Goal: Information Seeking & Learning: Learn about a topic

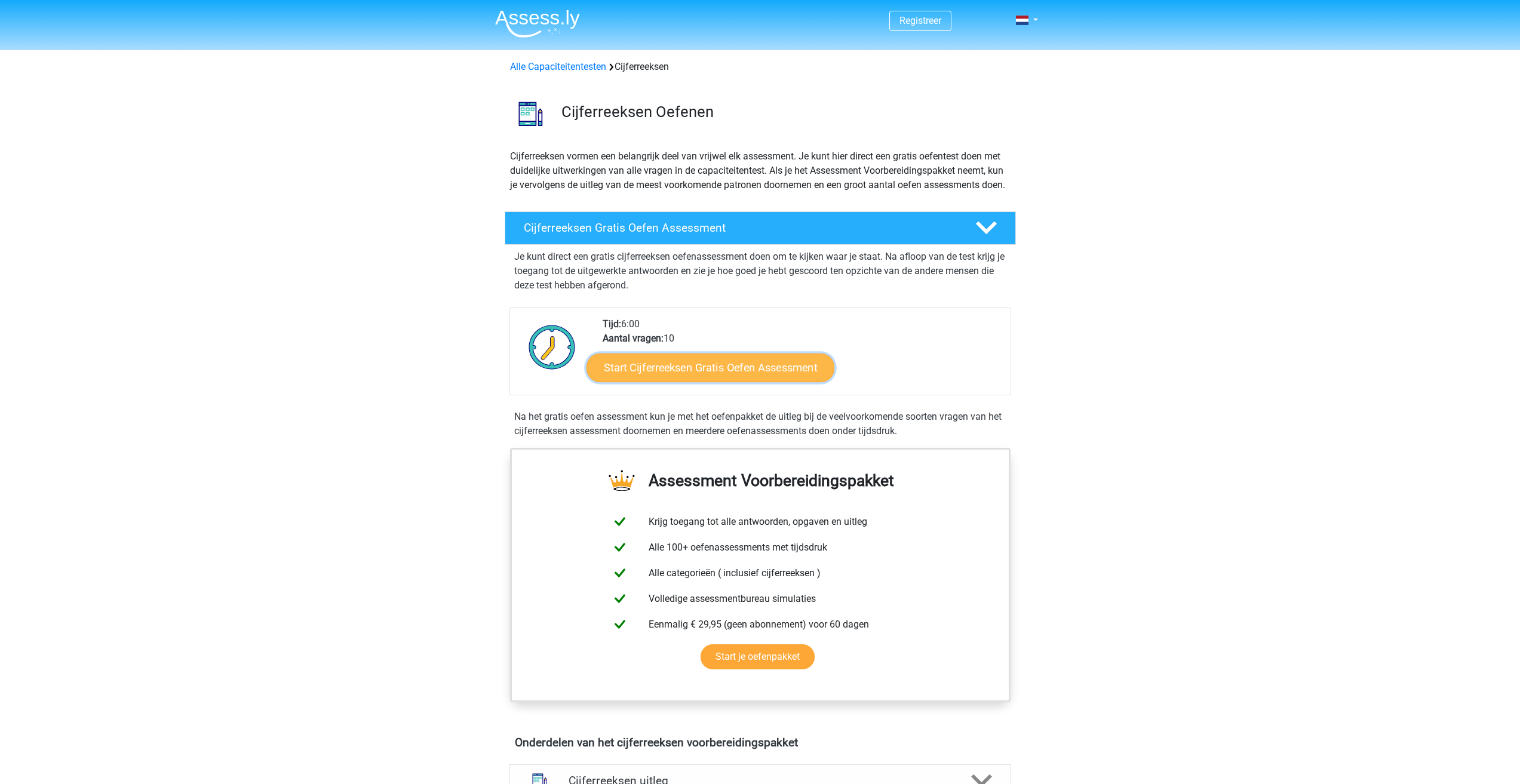
click at [786, 380] on link "Start Cijferreeksen Gratis Oefen Assessment" at bounding box center [710, 367] width 248 height 28
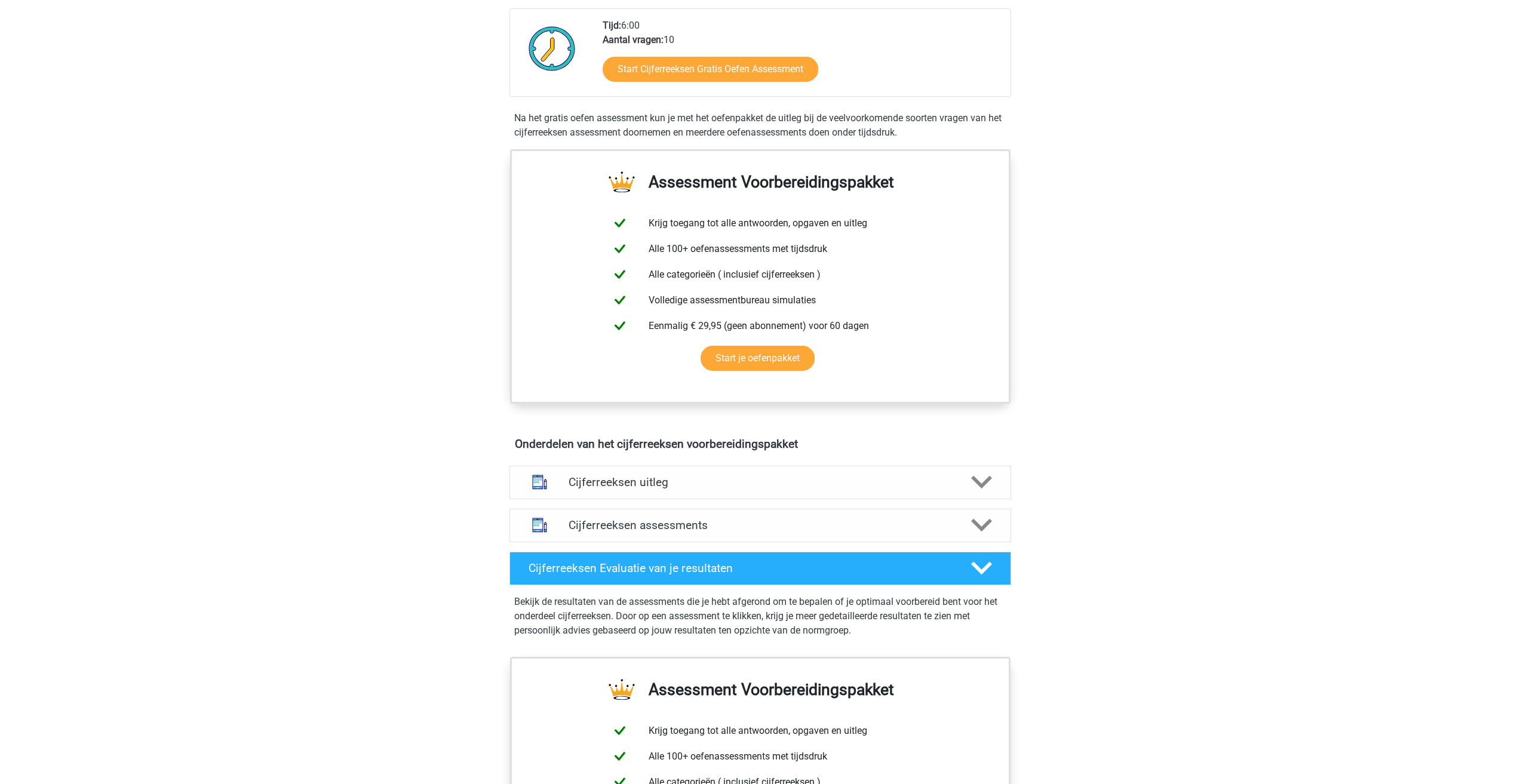
scroll to position [358, 0]
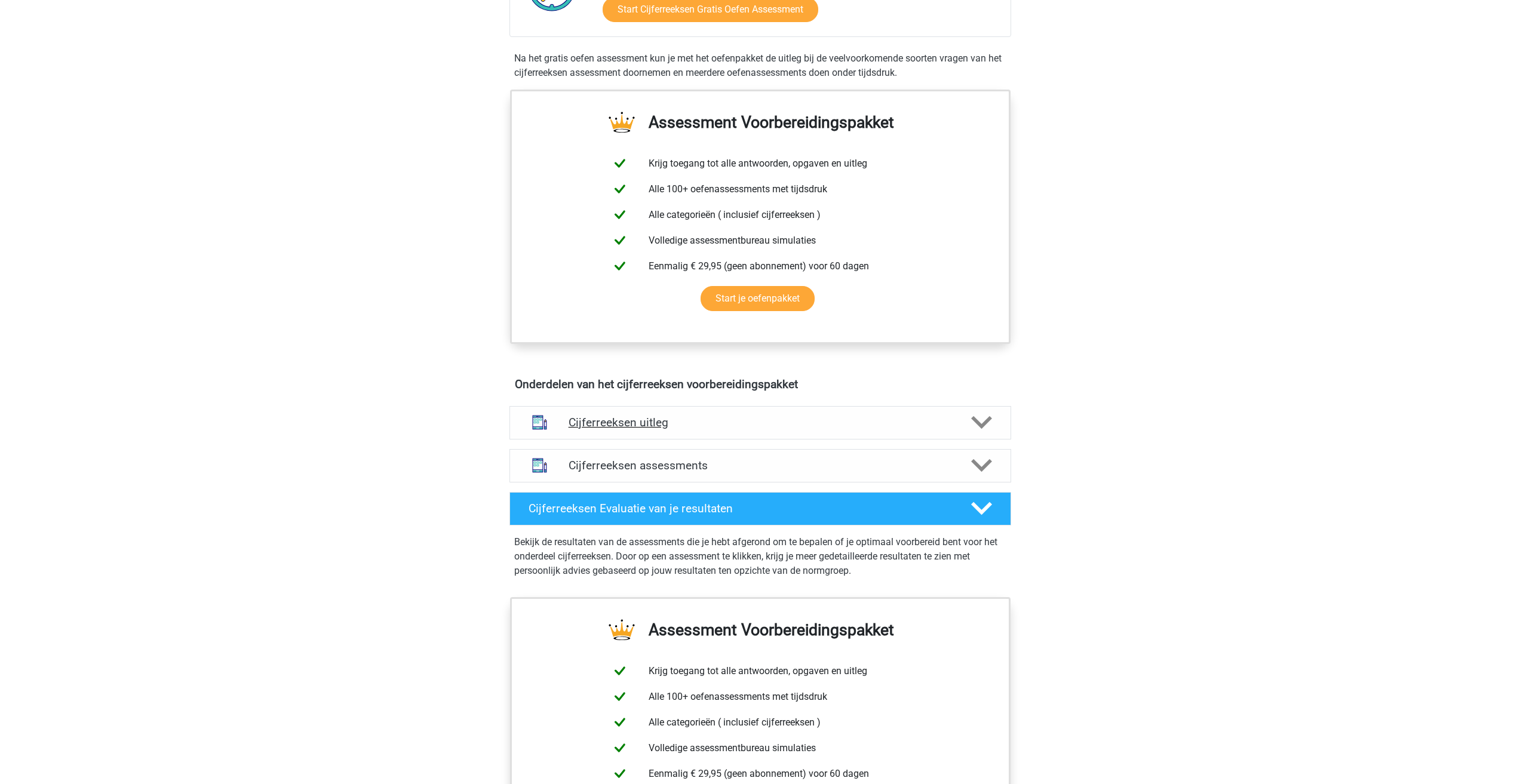
click at [972, 433] on icon at bounding box center [982, 423] width 21 height 21
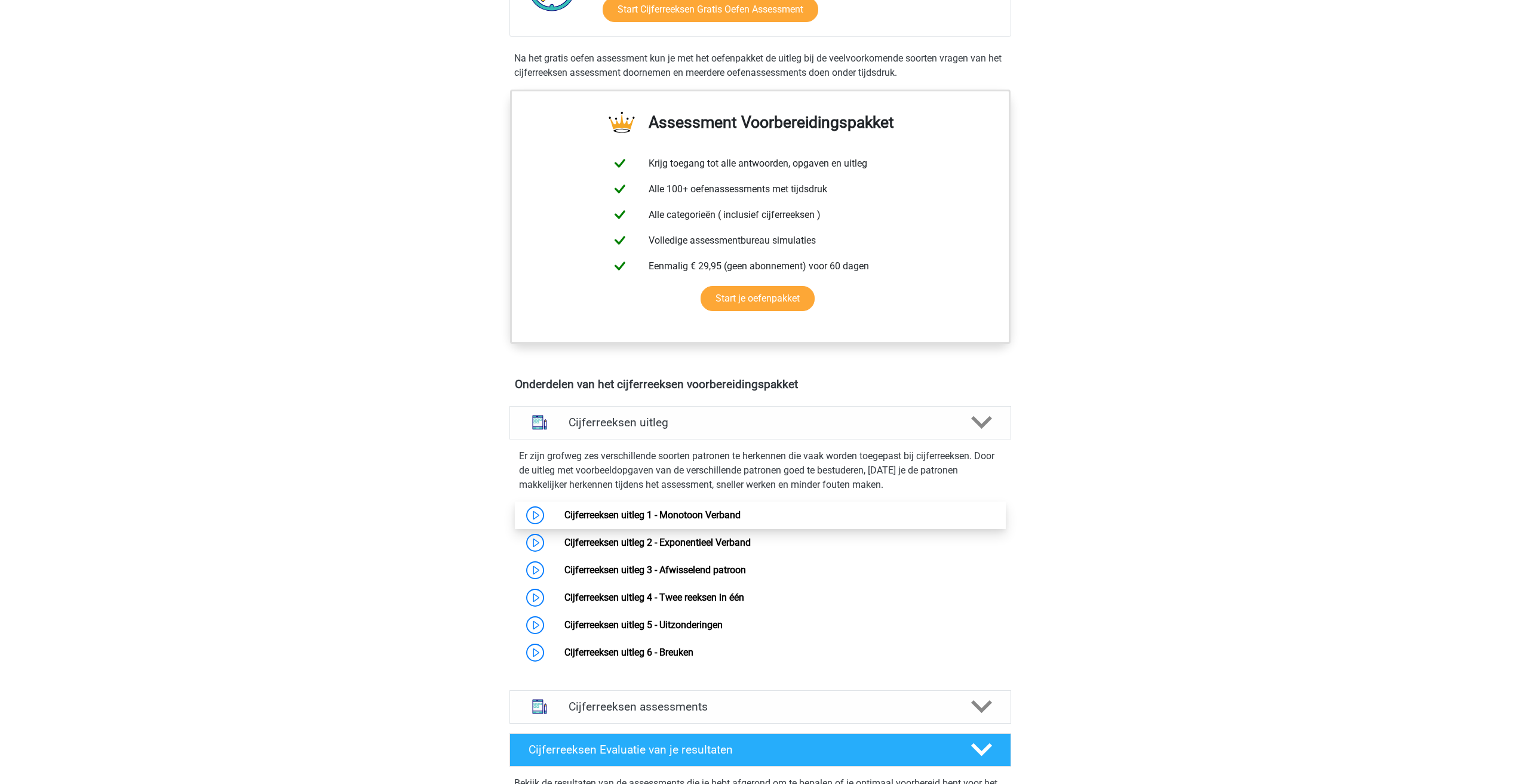
click at [741, 521] on link "Cijferreeksen uitleg 1 - Monotoon Verband" at bounding box center [652, 515] width 176 height 11
click at [748, 548] on link "Cijferreeksen uitleg 2 - Exponentieel Verband" at bounding box center [658, 542] width 187 height 11
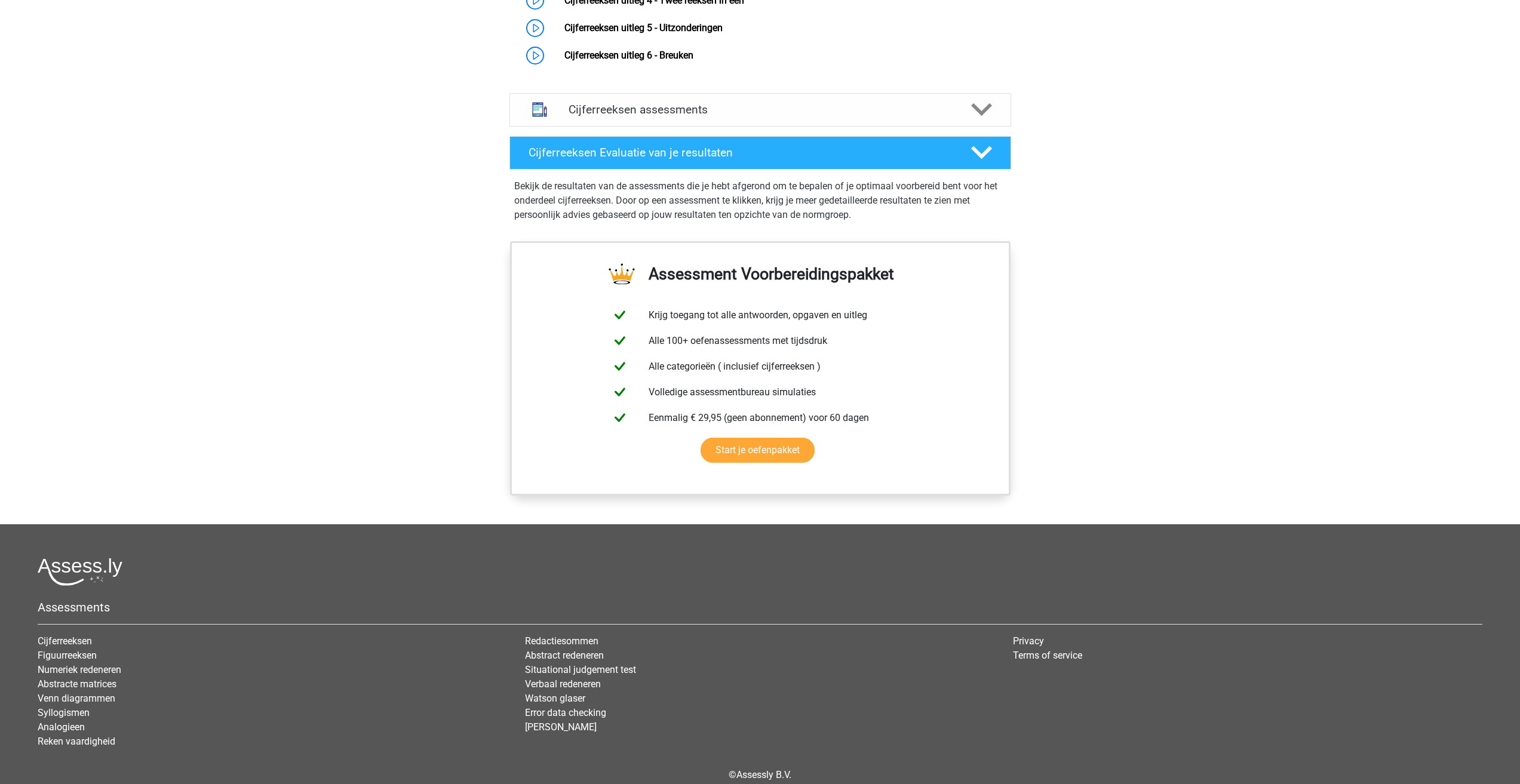
scroll to position [1015, 0]
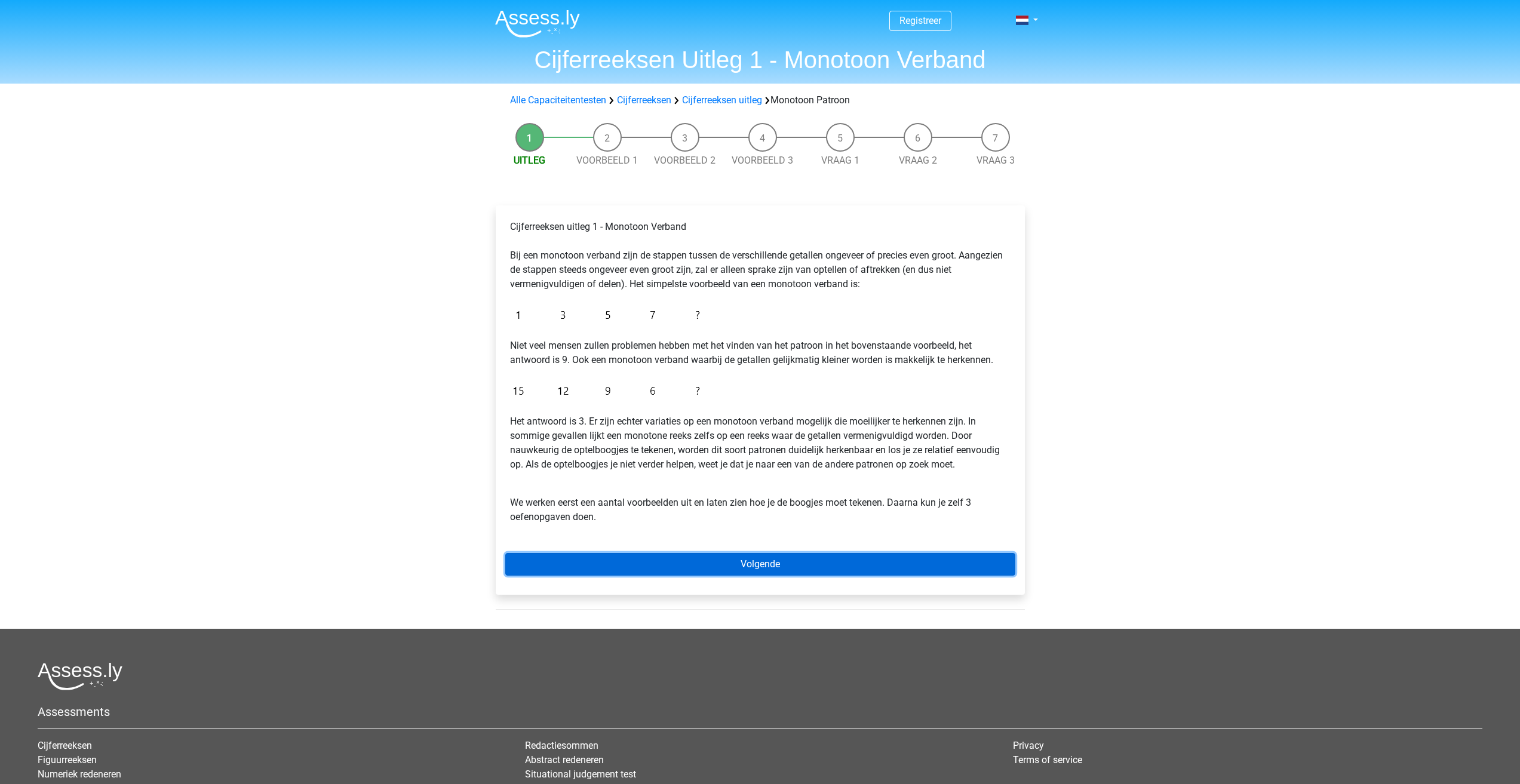
click at [797, 557] on link "Volgende" at bounding box center [760, 564] width 510 height 23
